Goal: Find specific page/section: Find specific page/section

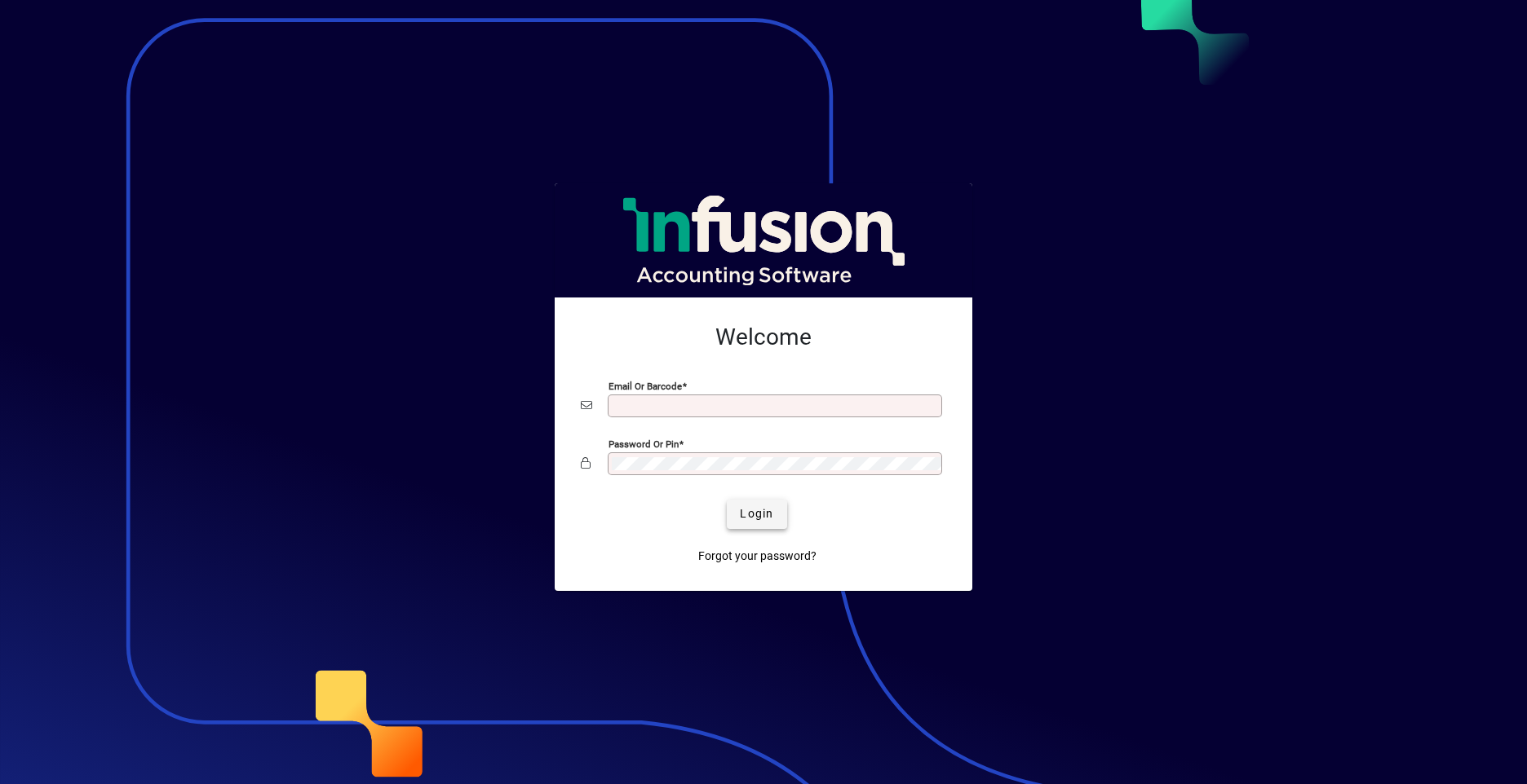
type input "**********"
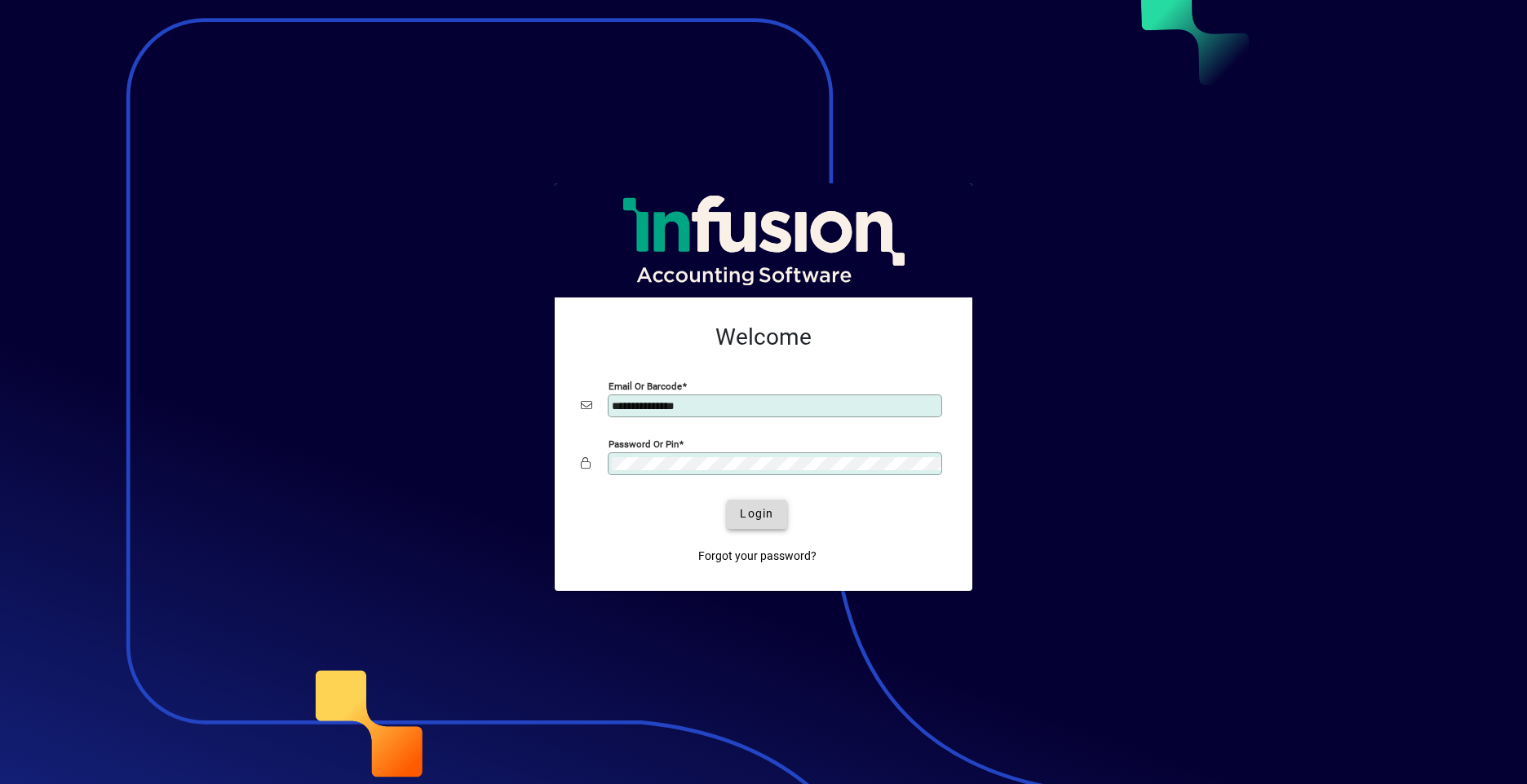
click at [754, 509] on span "Login" at bounding box center [756, 514] width 33 height 17
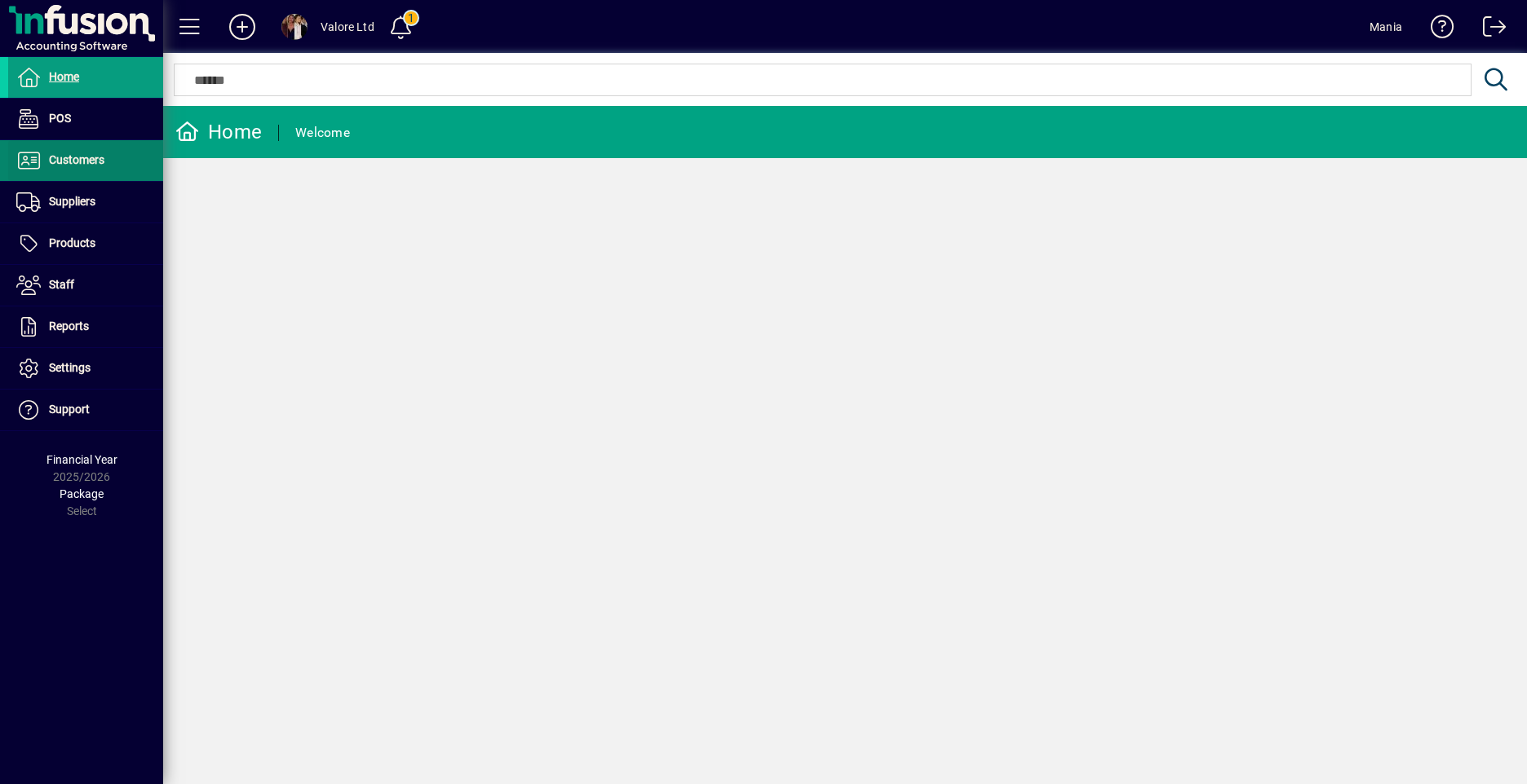
click at [72, 164] on span "Customers" at bounding box center [76, 160] width 55 height 13
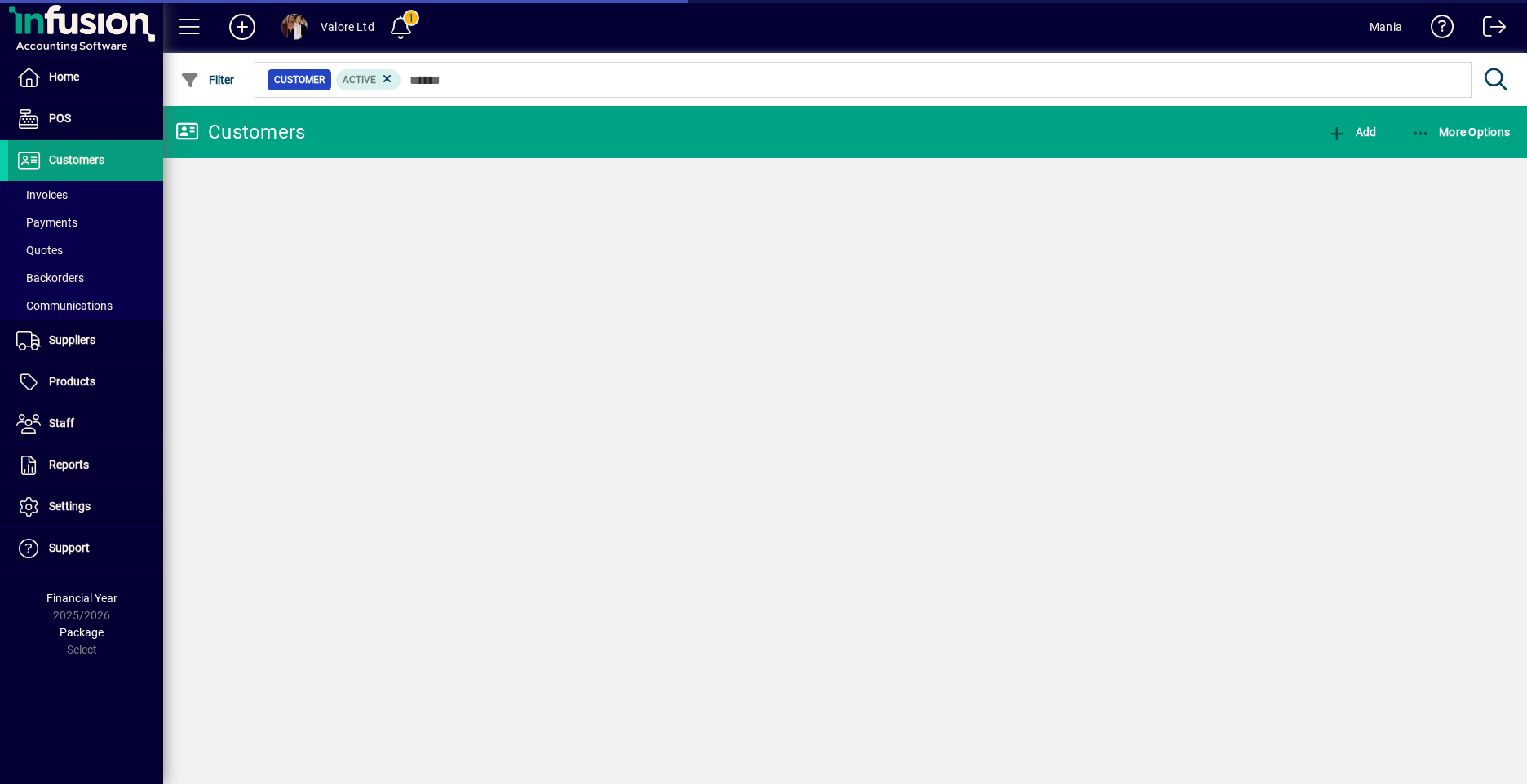
click at [57, 192] on span "Invoices" at bounding box center [42, 195] width 52 height 13
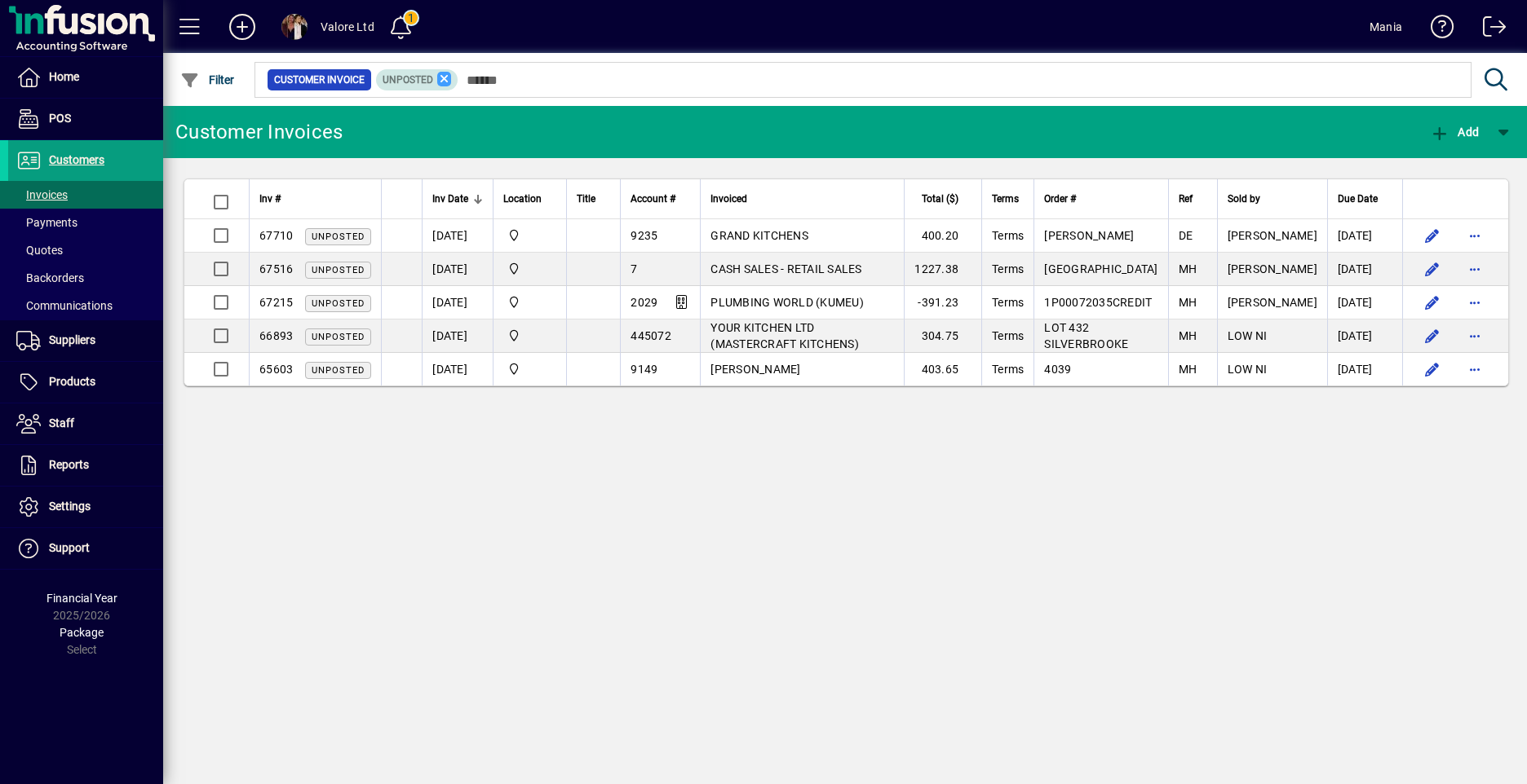
click at [447, 81] on icon at bounding box center [444, 78] width 14 height 14
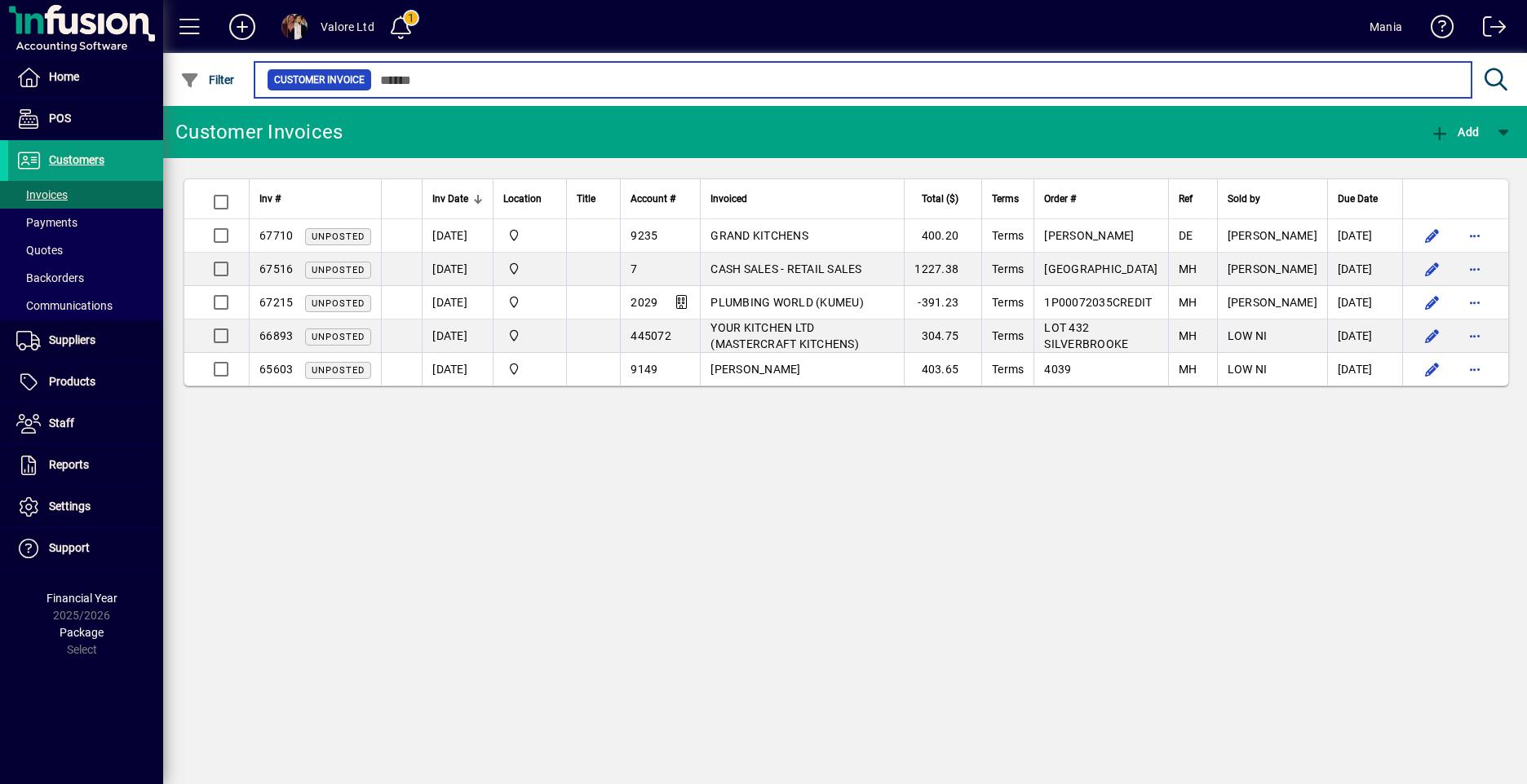
click at [445, 81] on input "text" at bounding box center [915, 80] width 1086 height 23
